Goal: Information Seeking & Learning: Learn about a topic

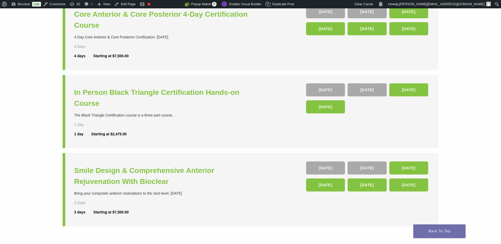
scroll to position [163, 0]
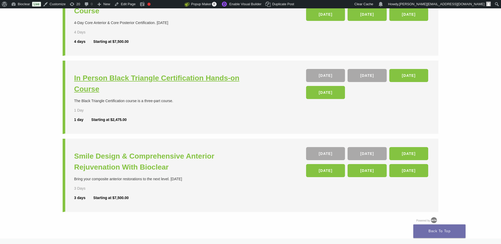
click at [95, 83] on h3 "In Person Black Triangle Certification Hands-on Course" at bounding box center [163, 84] width 178 height 22
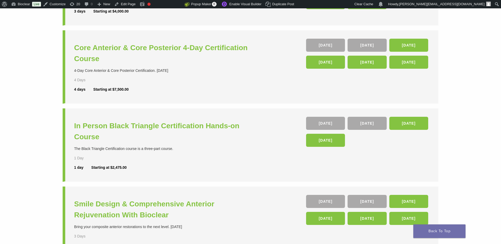
scroll to position [133, 0]
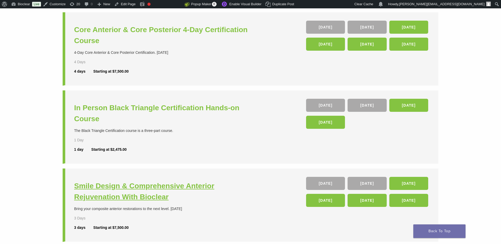
click at [159, 191] on h3 "Smile Design & Comprehensive Anterior Rejuvenation With Bioclear" at bounding box center [163, 191] width 178 height 22
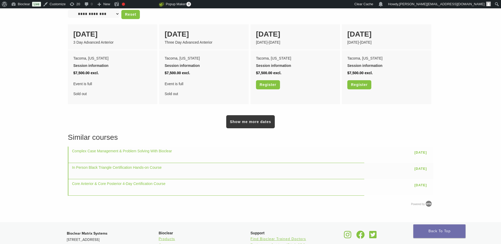
scroll to position [397, 0]
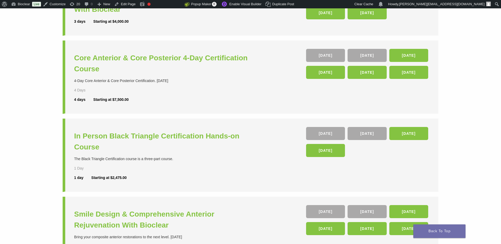
scroll to position [34, 0]
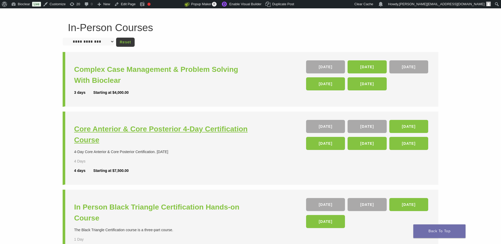
click at [144, 127] on h3 "Core Anterior & Core Posterior 4-Day Certification Course" at bounding box center [163, 134] width 178 height 22
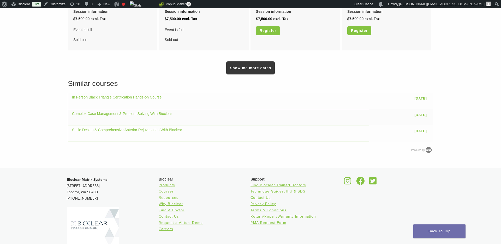
scroll to position [399, 0]
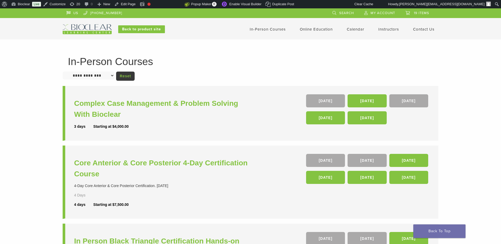
scroll to position [34, 0]
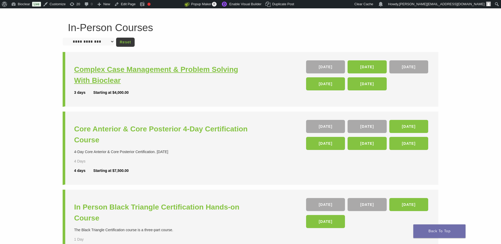
click at [154, 73] on h3 "Complex Case Management & Problem Solving With Bioclear" at bounding box center [163, 75] width 178 height 22
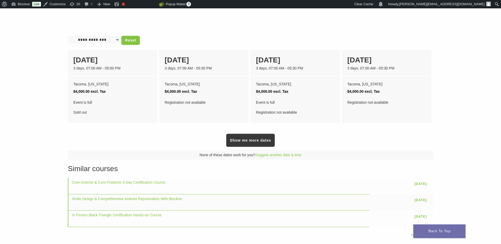
scroll to position [201, 0]
